Goal: Transaction & Acquisition: Download file/media

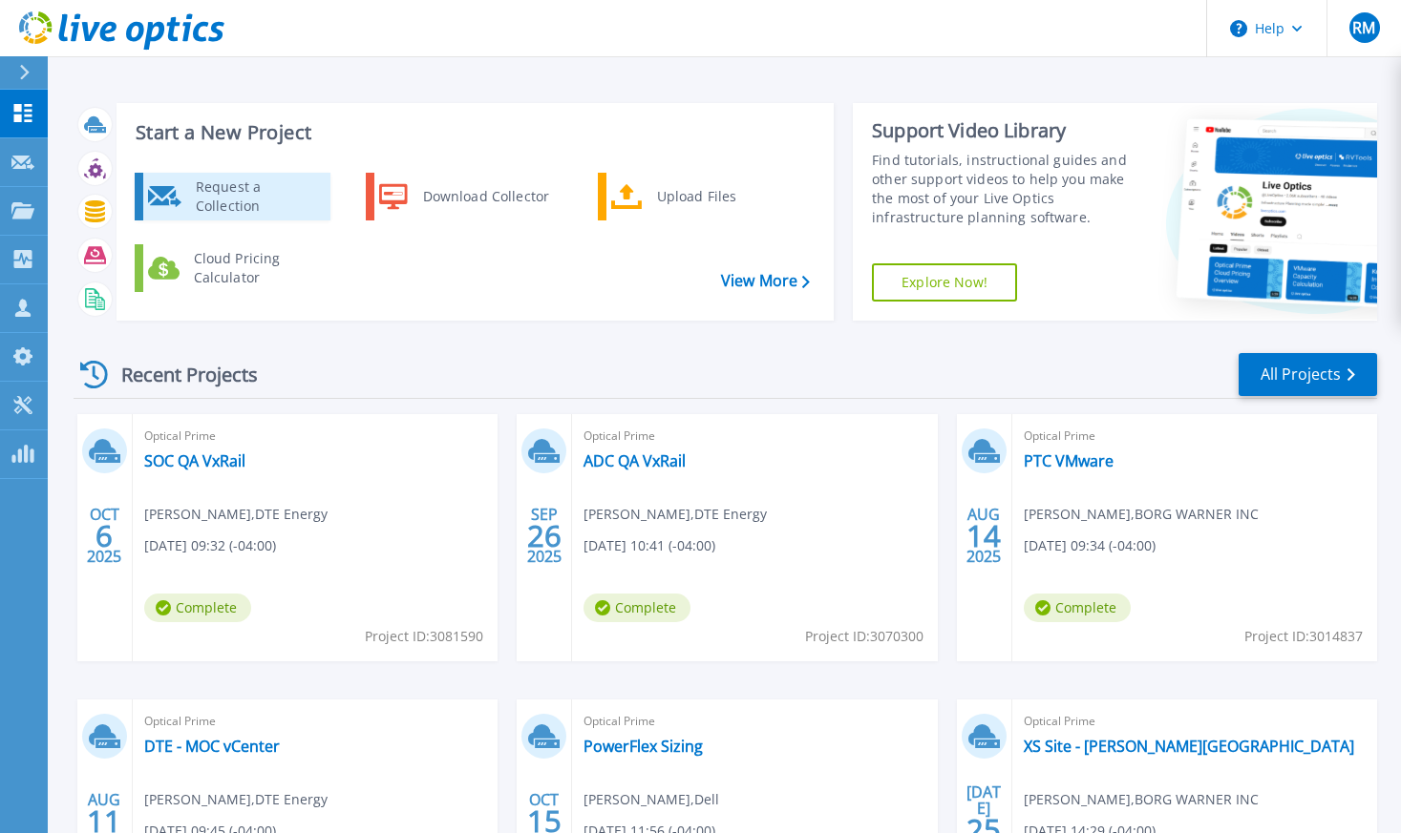
click at [272, 179] on div "Request a Collection" at bounding box center [255, 197] width 139 height 38
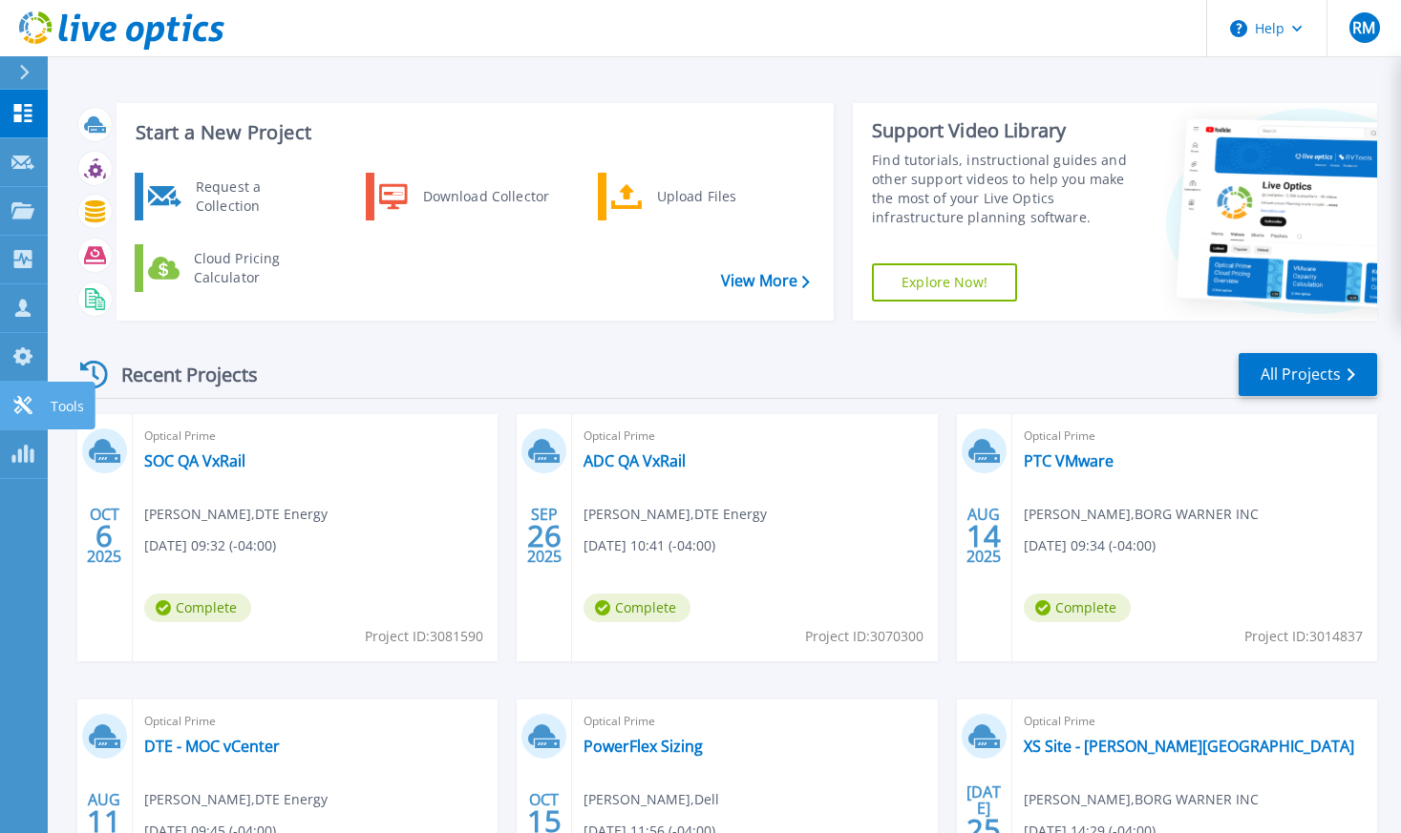
click at [23, 401] on icon at bounding box center [22, 405] width 23 height 18
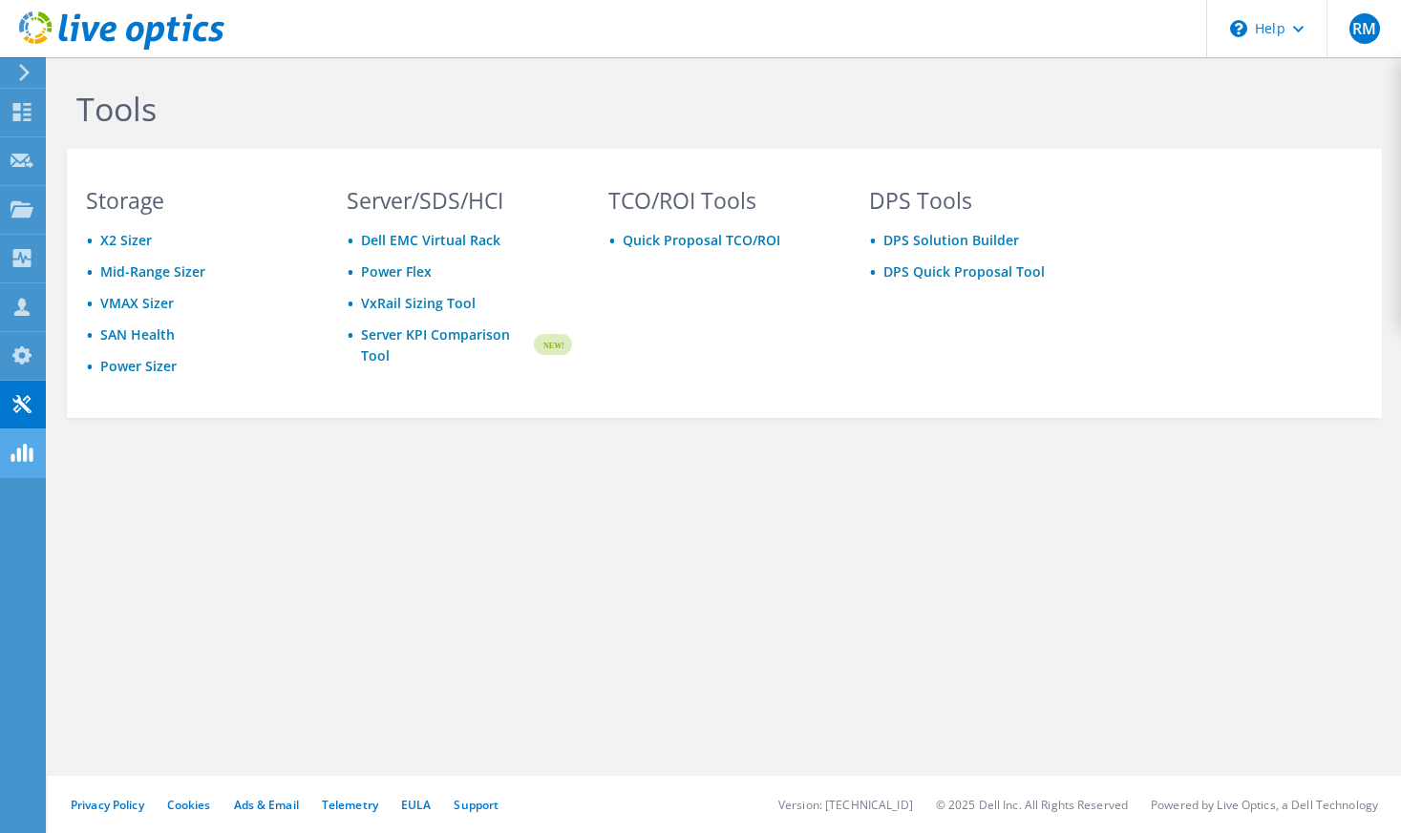
click at [25, 448] on use at bounding box center [22, 453] width 22 height 18
click at [25, 254] on use at bounding box center [22, 258] width 18 height 18
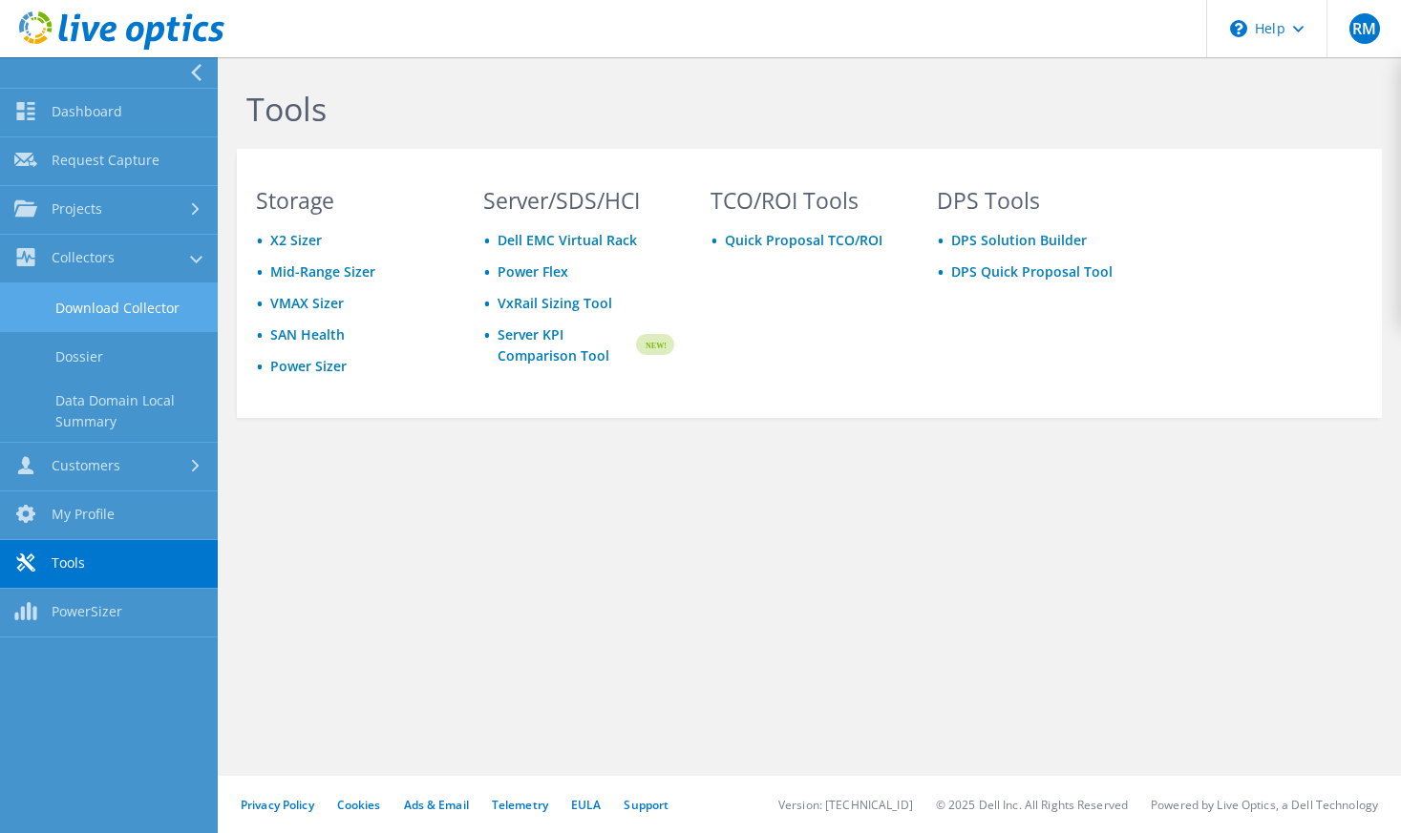
click at [81, 299] on link "Download Collector" at bounding box center [109, 308] width 218 height 49
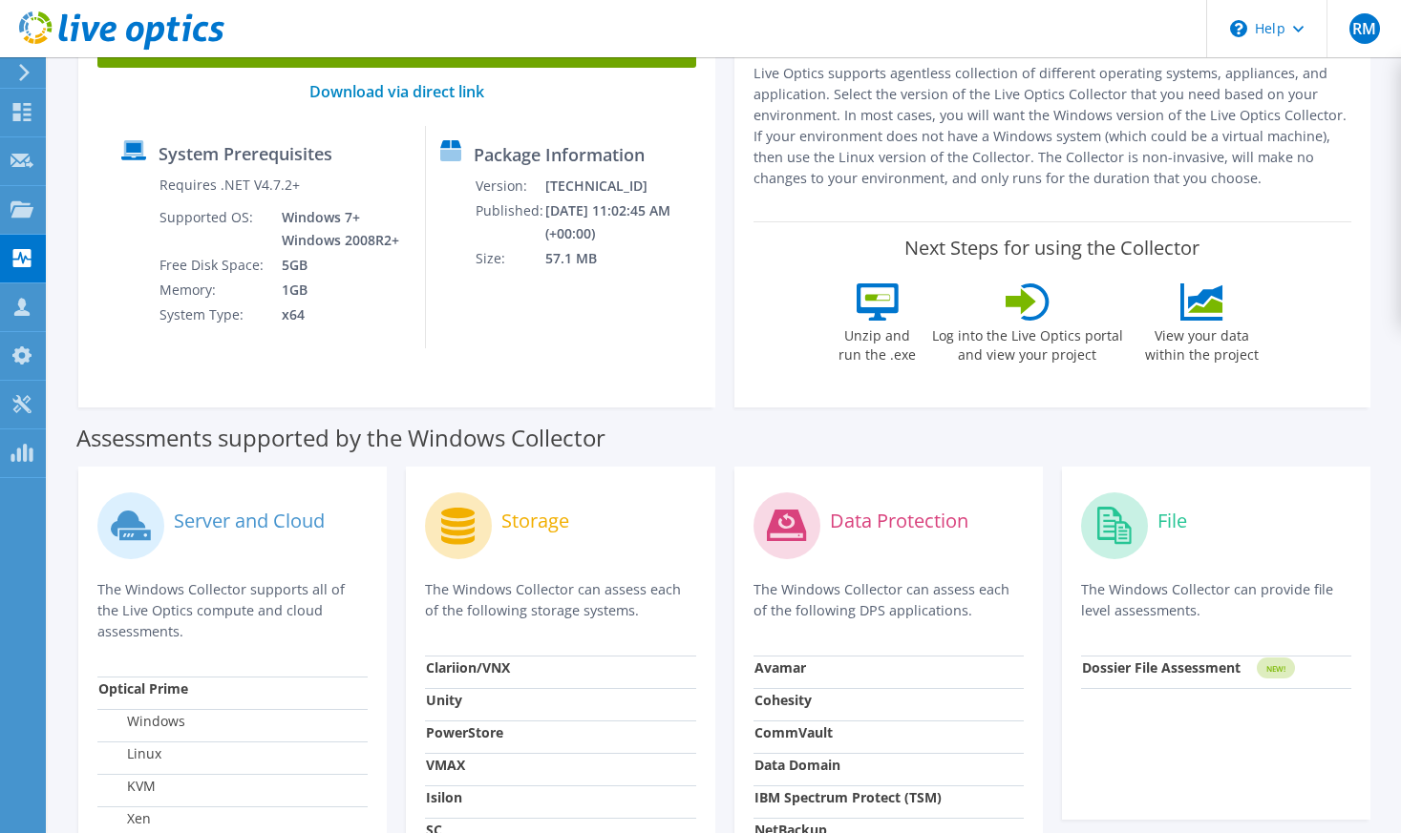
scroll to position [477, 0]
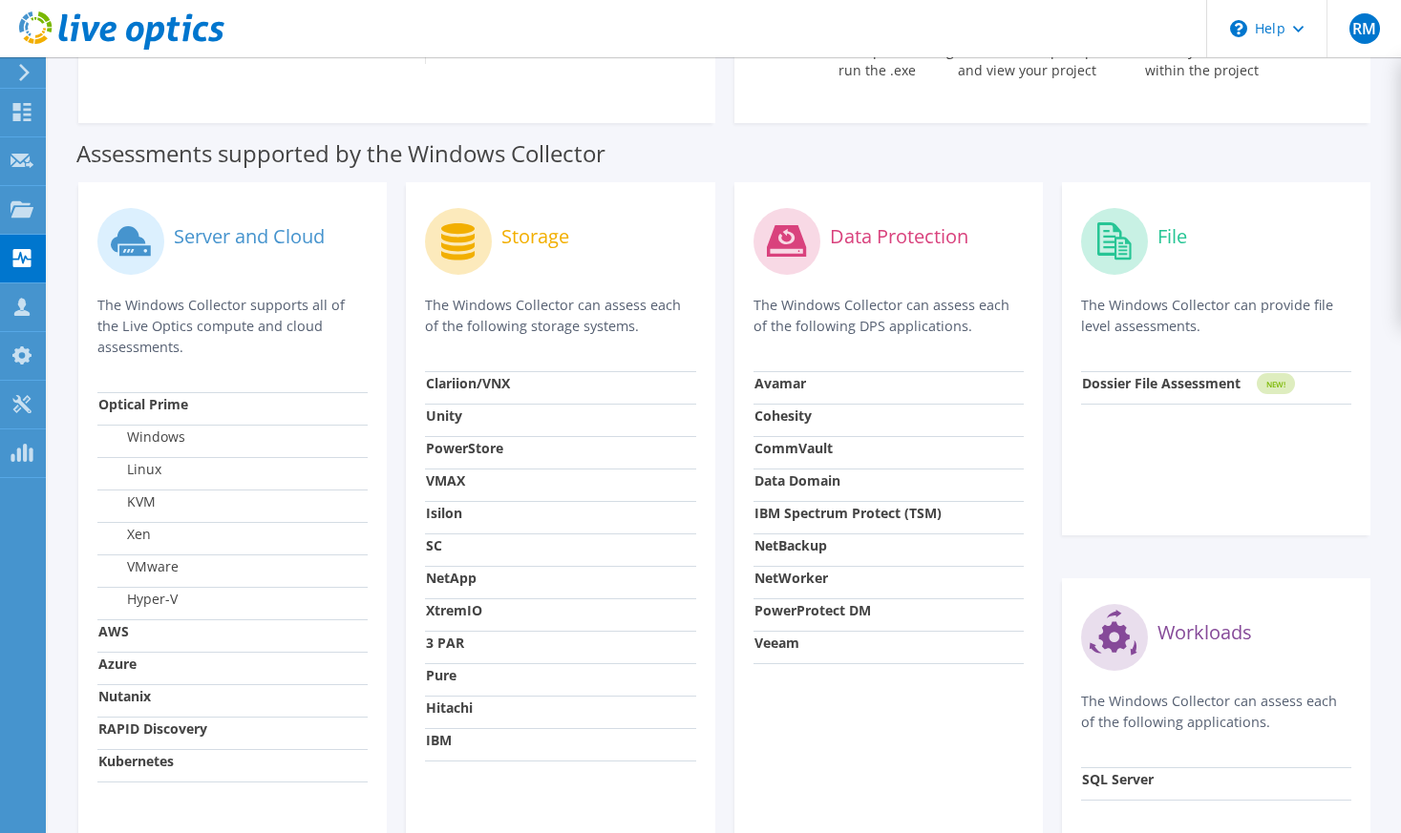
click at [854, 165] on div "Assessments supported by the Windows Collector" at bounding box center [724, 149] width 1296 height 48
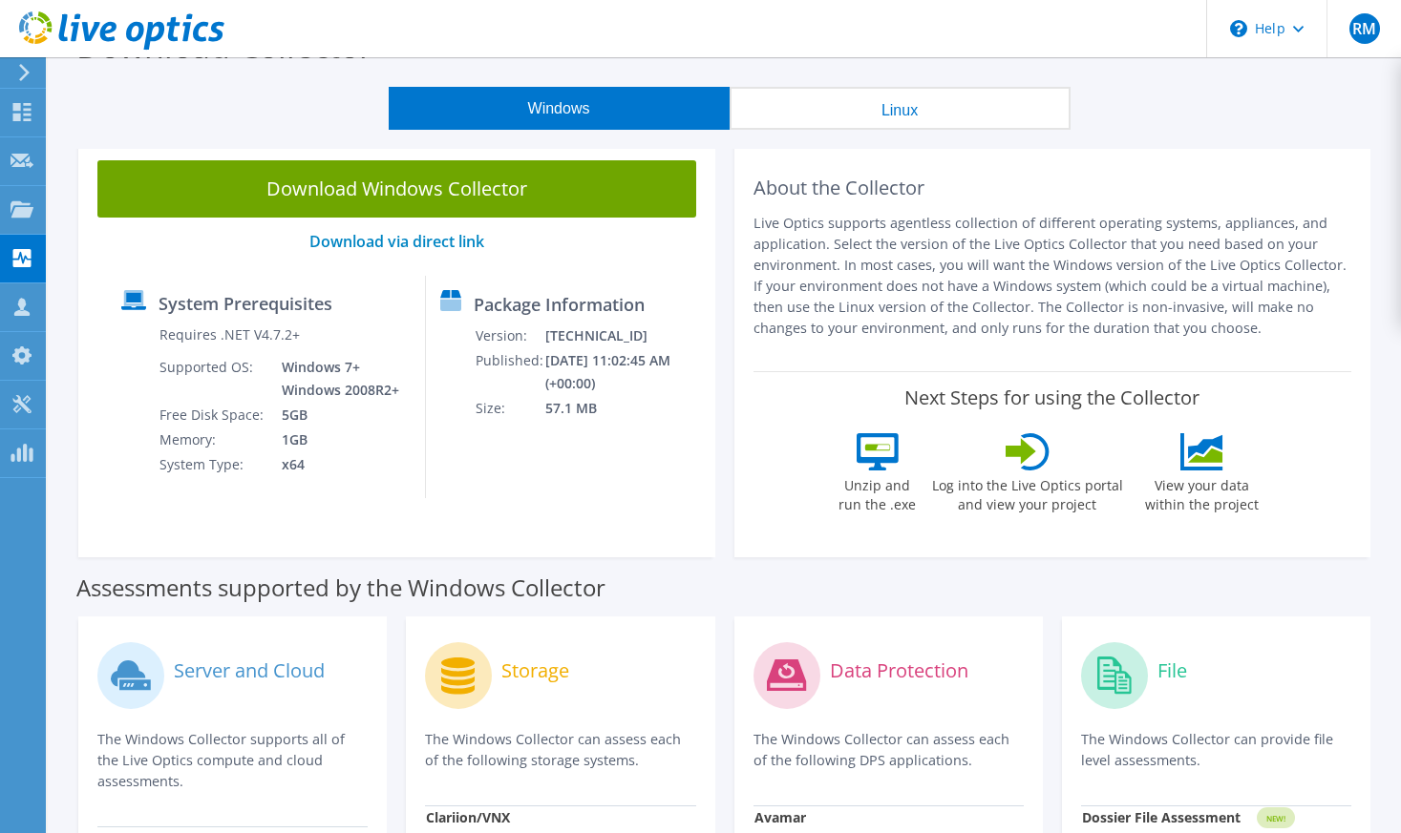
scroll to position [0, 0]
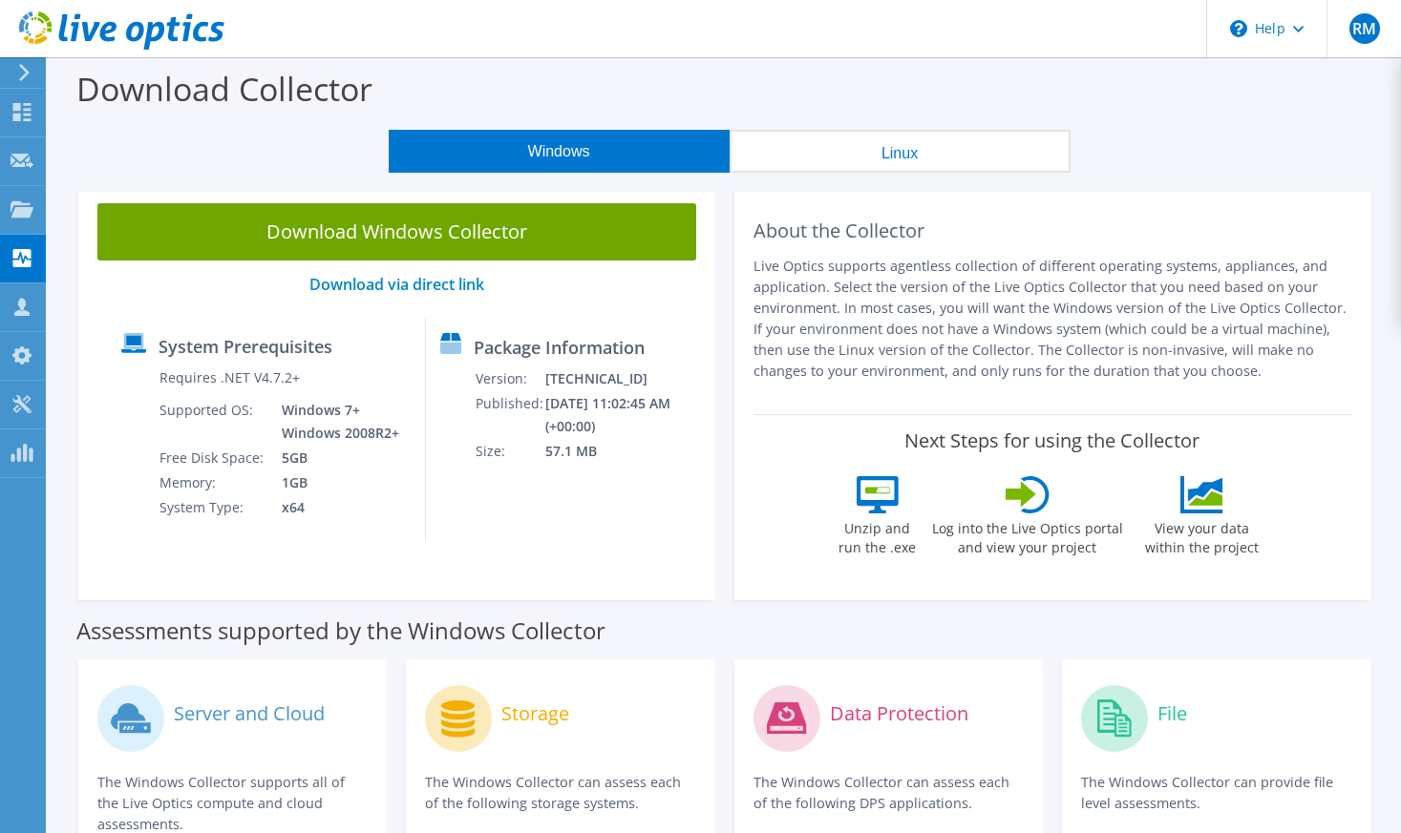
click at [877, 146] on button "Linux" at bounding box center [899, 151] width 341 height 43
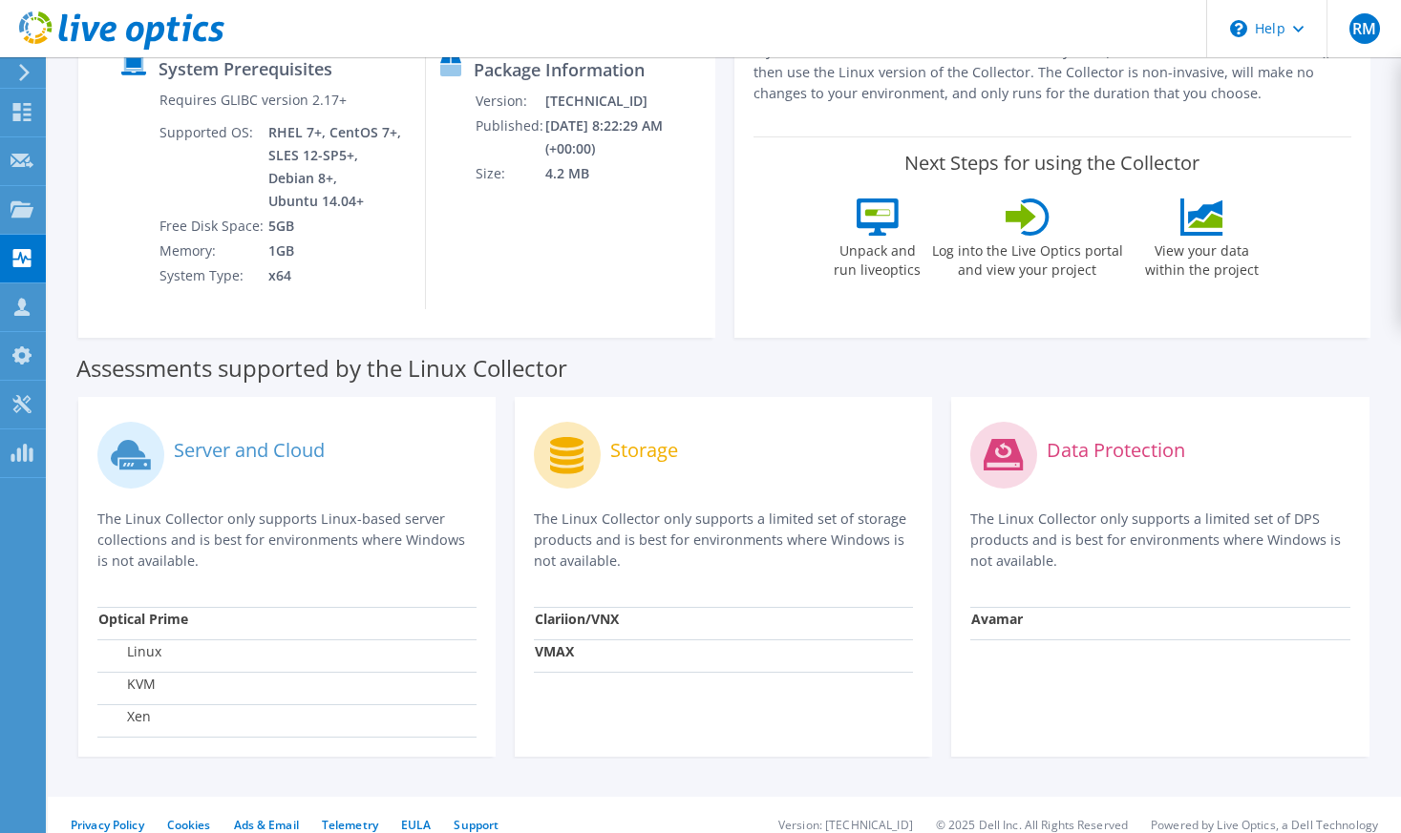
scroll to position [299, 0]
